Goal: Information Seeking & Learning: Learn about a topic

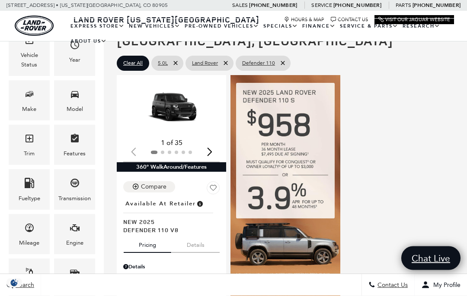
scroll to position [119, 0]
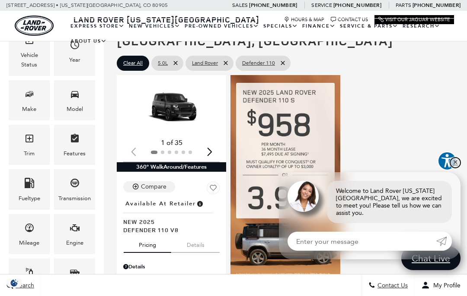
click at [459, 165] on link "✕" at bounding box center [455, 163] width 10 height 10
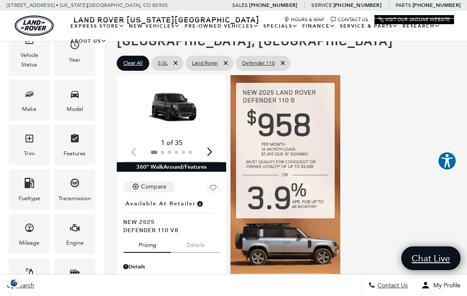
click at [191, 116] on img "1 / 2" at bounding box center [171, 109] width 96 height 54
click at [209, 155] on div "Next slide" at bounding box center [210, 151] width 12 height 19
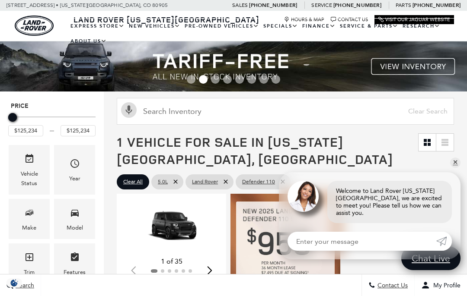
scroll to position [29, 0]
